Goal: Check status: Check status

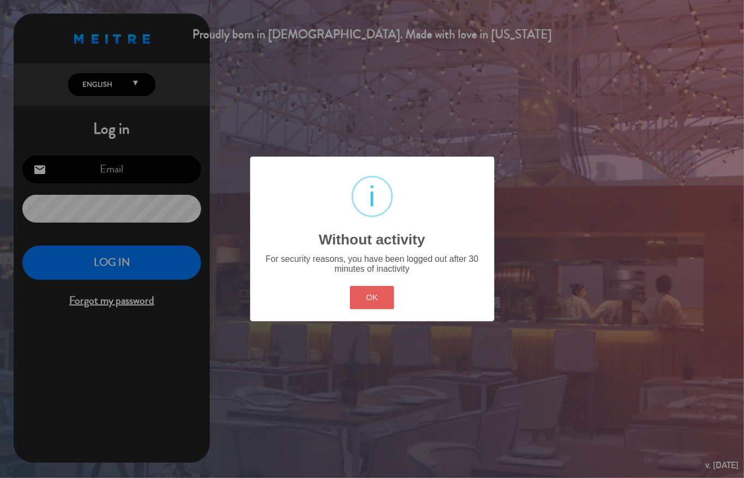
type input "[EMAIL_ADDRESS][DOMAIN_NAME]"
click at [360, 293] on button "OK" at bounding box center [372, 297] width 44 height 23
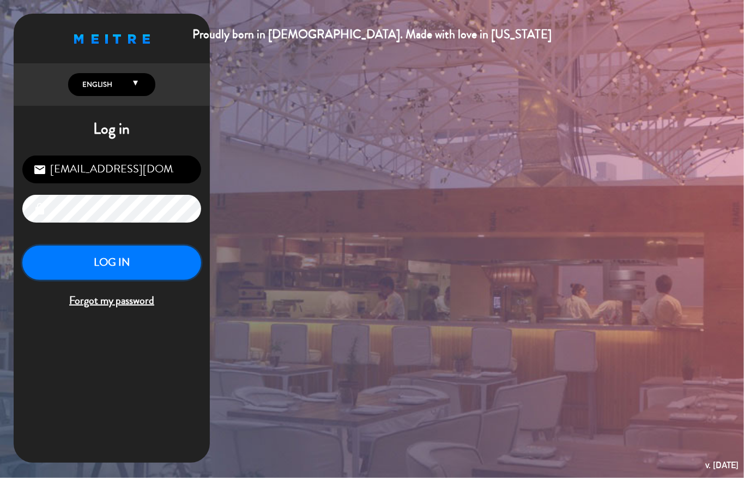
click at [140, 253] on button "LOG IN" at bounding box center [111, 262] width 179 height 34
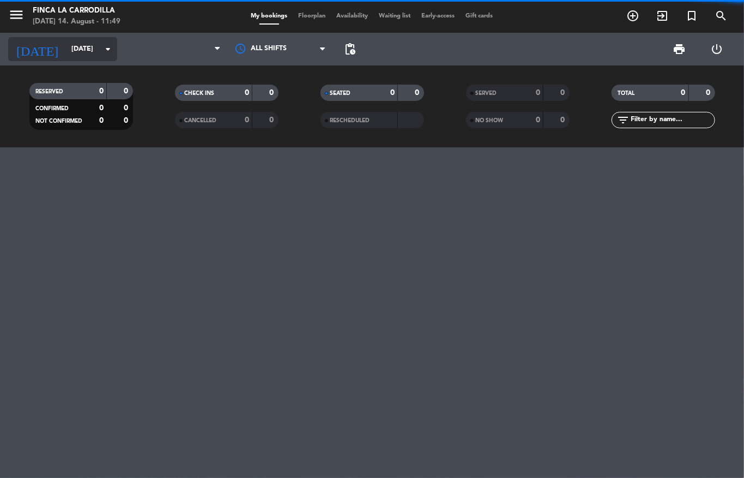
click at [101, 51] on icon "arrow_drop_down" at bounding box center [107, 49] width 13 height 13
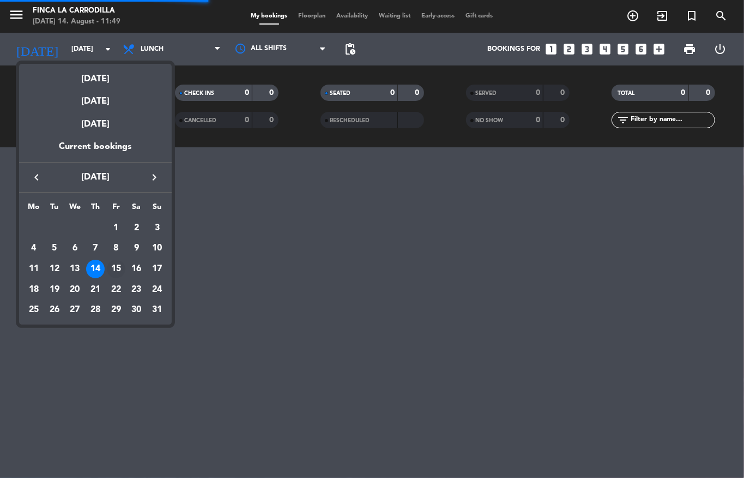
click at [116, 262] on div "15" at bounding box center [116, 268] width 19 height 19
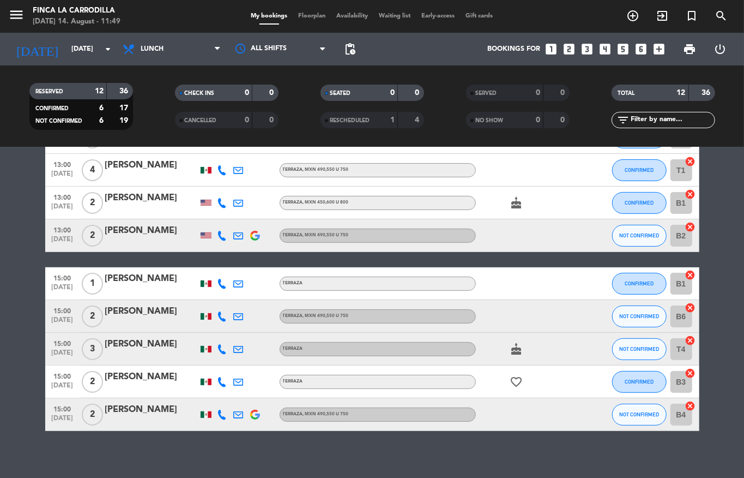
scroll to position [197, 0]
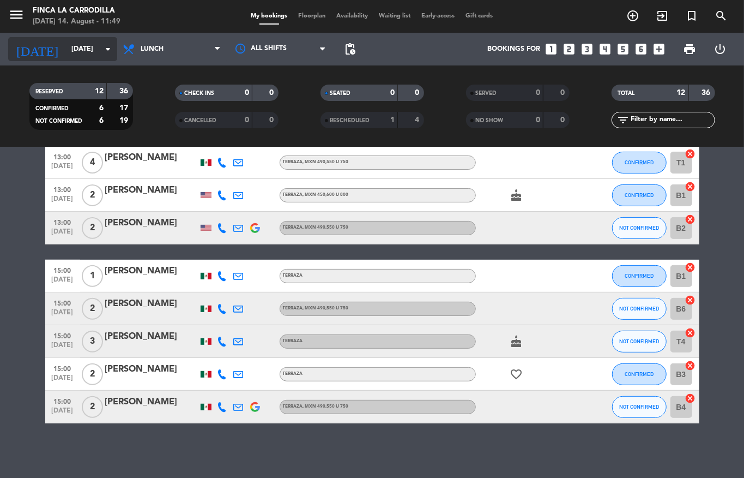
click at [68, 55] on input "[DATE]" at bounding box center [112, 49] width 92 height 19
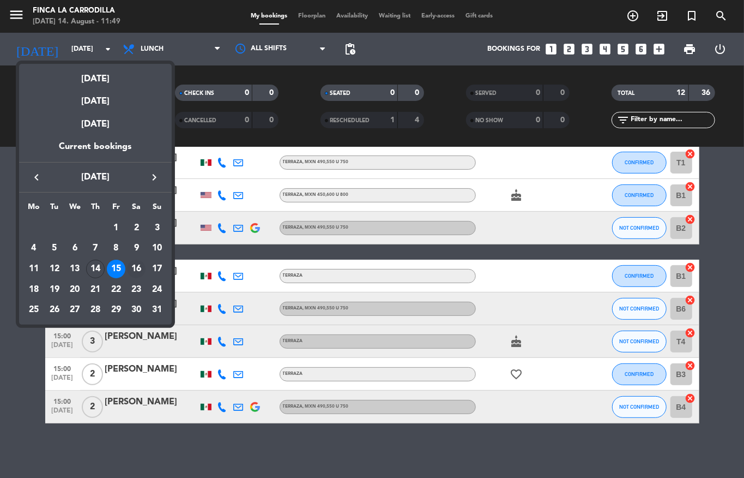
click at [137, 264] on div "16" at bounding box center [136, 268] width 19 height 19
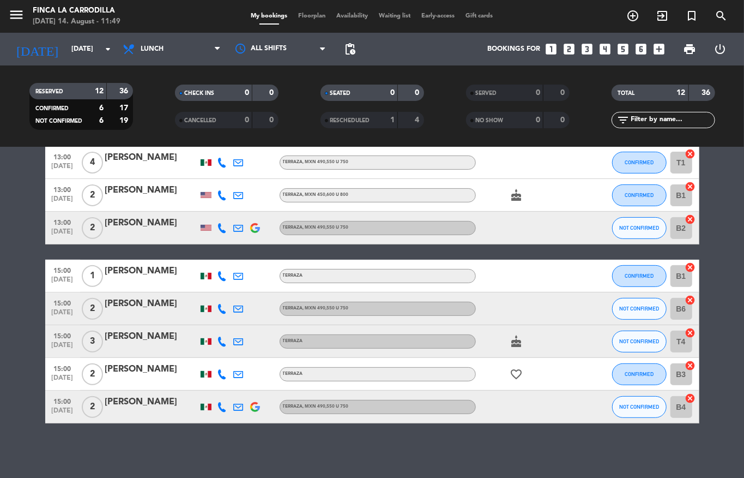
type input "[DATE]"
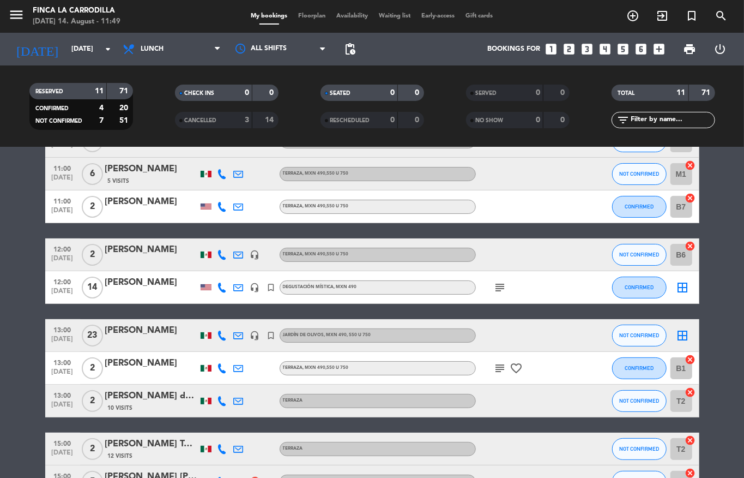
scroll to position [145, 0]
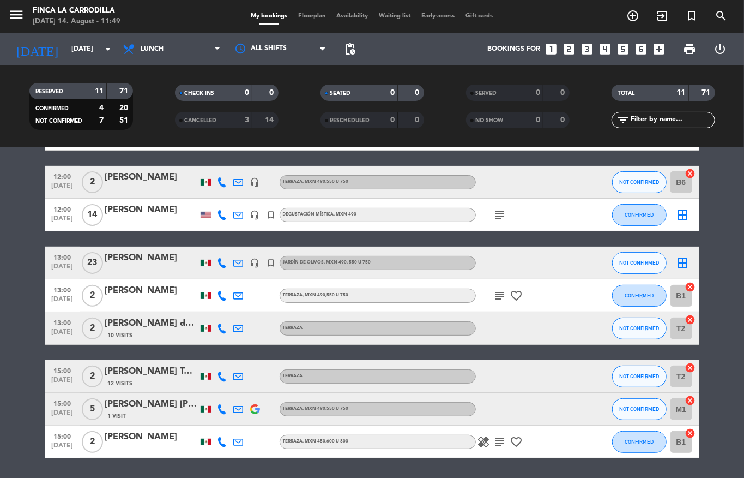
click at [494, 293] on icon "subject" at bounding box center [500, 295] width 13 height 13
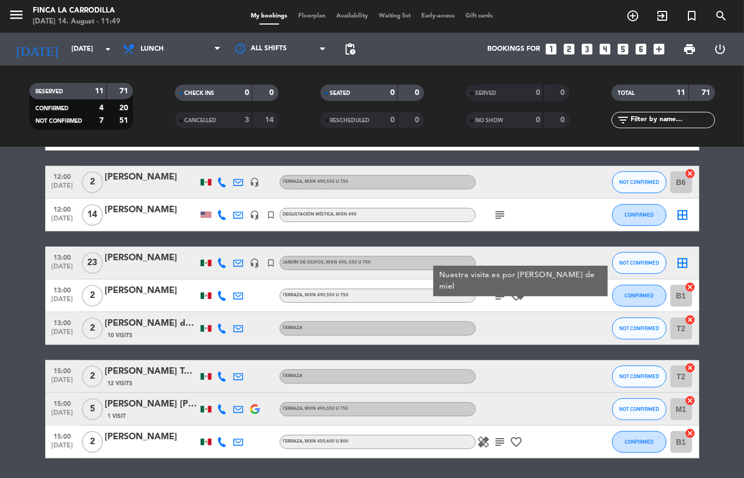
click at [494, 293] on icon "subject" at bounding box center [500, 295] width 13 height 13
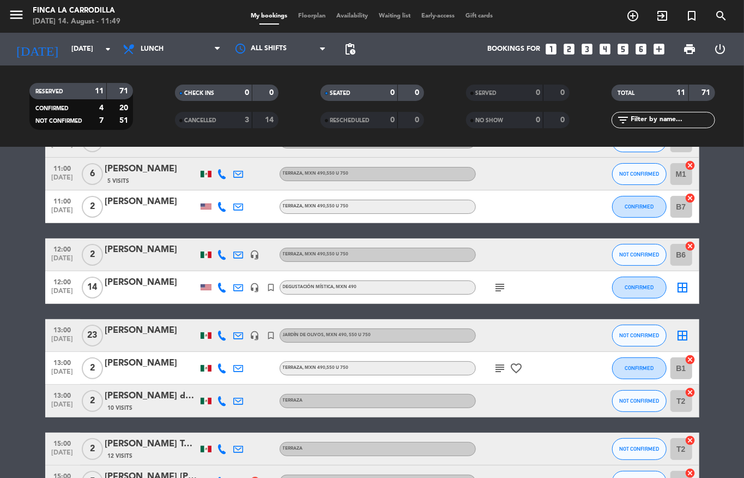
scroll to position [0, 0]
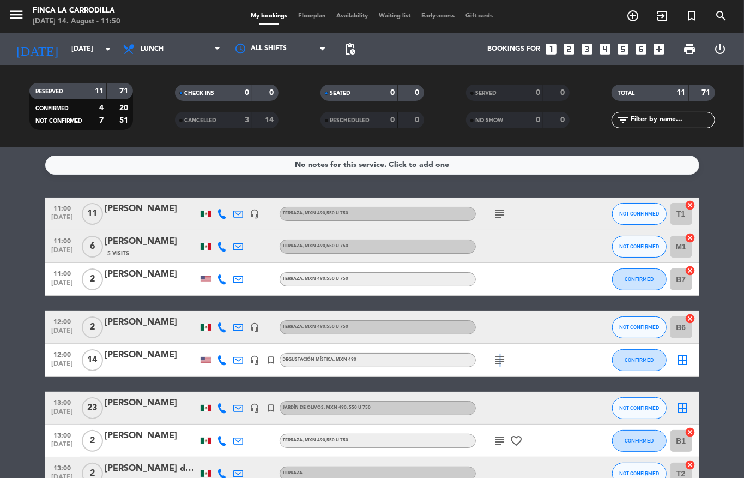
click at [494, 354] on icon "subject" at bounding box center [500, 359] width 13 height 13
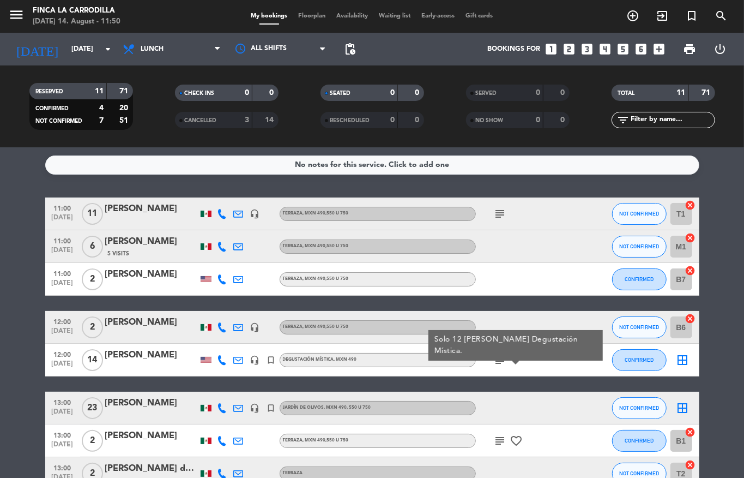
click at [494, 214] on icon "subject" at bounding box center [500, 213] width 13 height 13
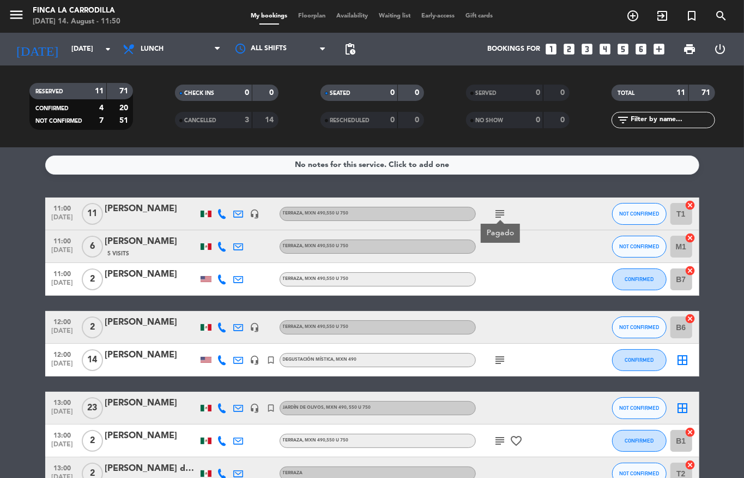
click at [494, 214] on icon "subject" at bounding box center [500, 213] width 13 height 13
